Goal: Find specific page/section: Find specific page/section

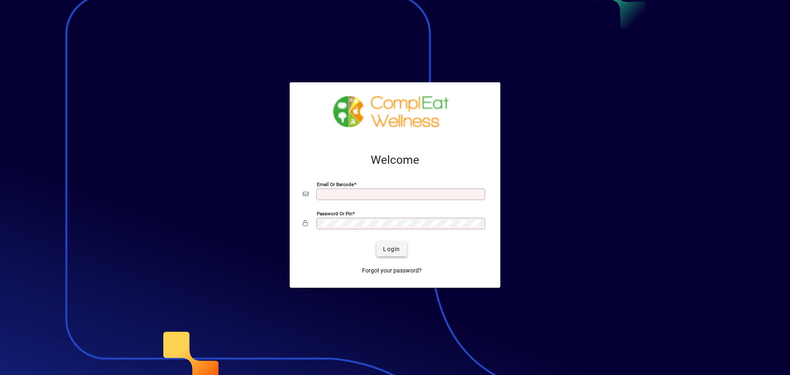
type input "**********"
click at [399, 245] on span "Login" at bounding box center [391, 249] width 17 height 9
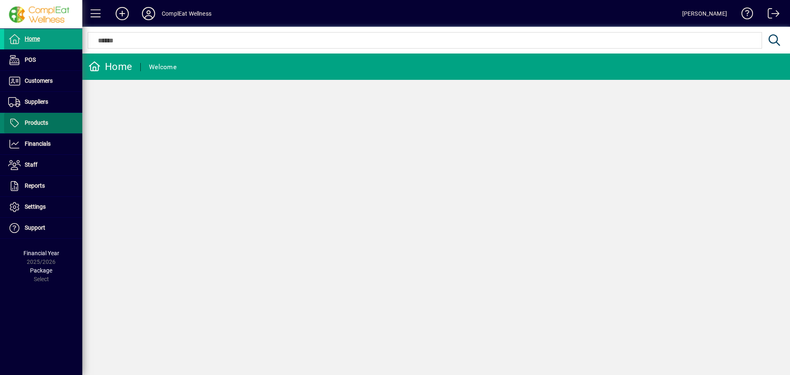
click at [59, 118] on span at bounding box center [43, 123] width 78 height 20
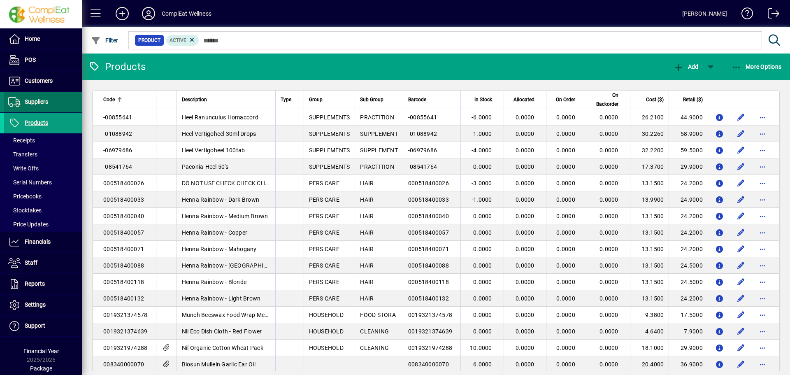
click at [63, 103] on span at bounding box center [43, 102] width 78 height 20
